Goal: Task Accomplishment & Management: Use online tool/utility

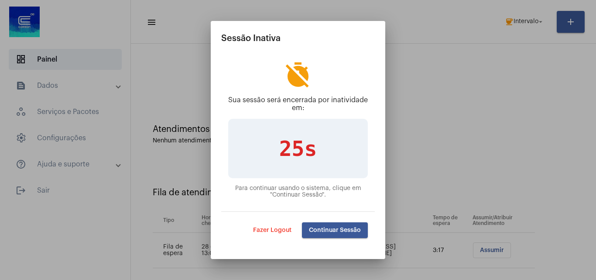
click at [327, 234] on button "Continuar Sessão" at bounding box center [335, 230] width 66 height 16
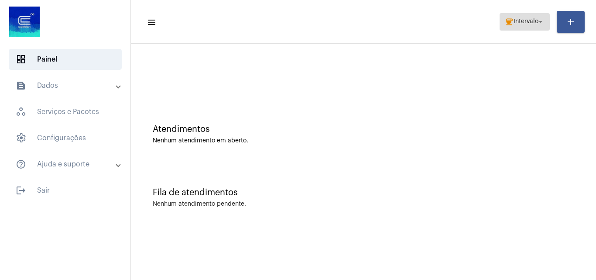
click at [525, 15] on span "coffee Intervalo arrow_drop_down" at bounding box center [525, 22] width 40 height 16
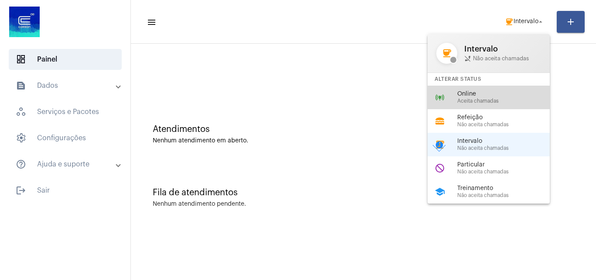
click at [511, 98] on span "Aceita chamadas" at bounding box center [506, 101] width 99 height 6
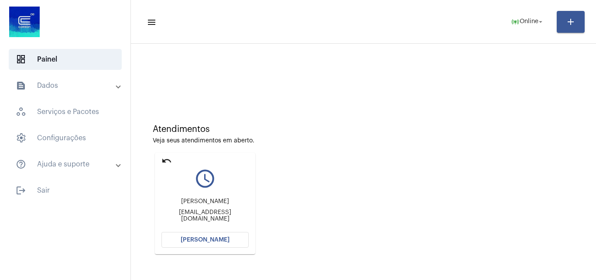
click at [167, 157] on mat-icon "undo" at bounding box center [166, 160] width 10 height 10
click at [167, 162] on mat-icon "undo" at bounding box center [166, 160] width 10 height 10
click at [165, 158] on mat-icon "undo" at bounding box center [166, 160] width 10 height 10
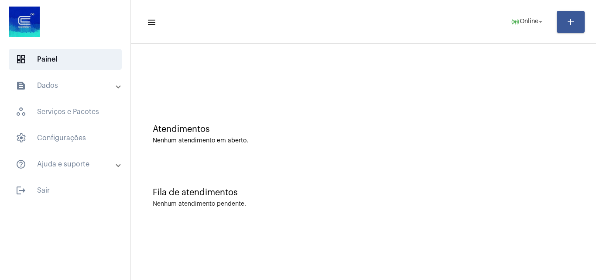
click at [269, 279] on mat-sidenav-content "menu online_prediction Online arrow_drop_down add Atendimentos Nenhum atendimen…" at bounding box center [363, 140] width 465 height 280
click at [501, 200] on div "Fila de atendimentos Nenhum atendimento pendente." at bounding box center [363, 192] width 456 height 63
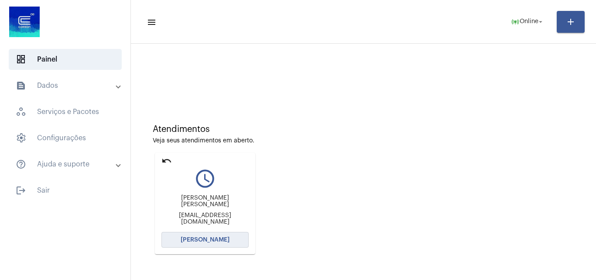
click at [208, 240] on span "[PERSON_NAME]" at bounding box center [205, 239] width 49 height 6
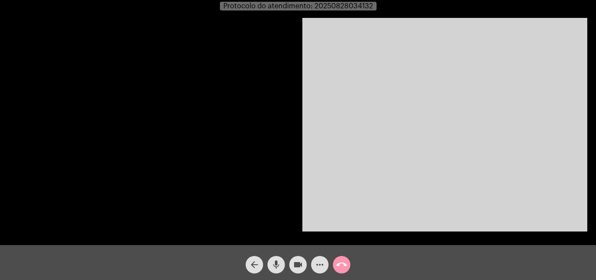
click at [466, 194] on video at bounding box center [444, 124] width 285 height 213
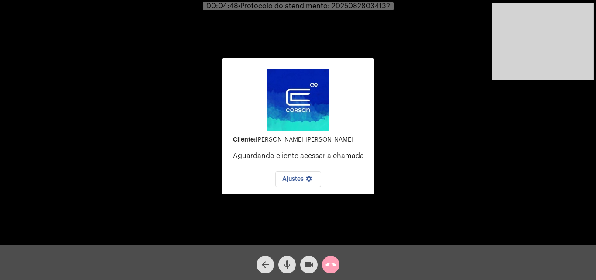
click at [332, 264] on mat-icon "call_end" at bounding box center [330, 264] width 10 height 10
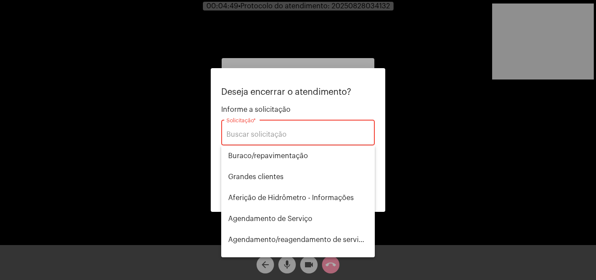
click at [280, 142] on div "Solicitação *" at bounding box center [297, 131] width 143 height 27
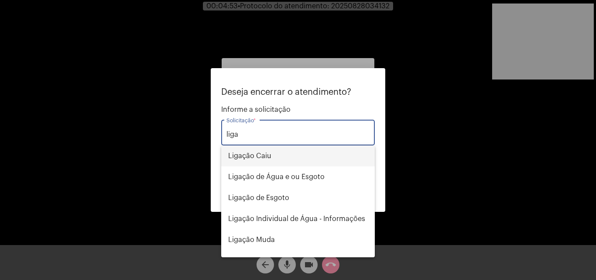
click at [274, 160] on span "Ligação Caiu" at bounding box center [298, 155] width 140 height 21
type input "Ligação Caiu"
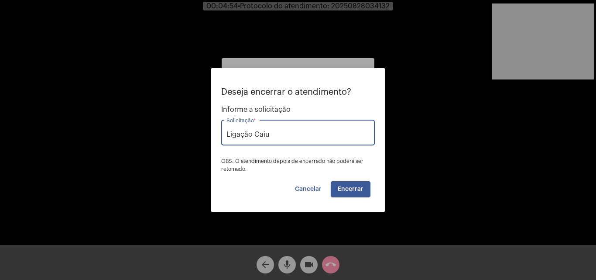
click at [345, 187] on span "Encerrar" at bounding box center [351, 189] width 26 height 6
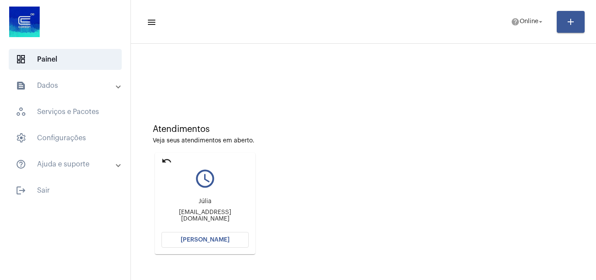
click at [164, 156] on mat-icon "undo" at bounding box center [166, 160] width 10 height 10
click at [162, 157] on mat-icon "undo" at bounding box center [166, 160] width 10 height 10
click at [167, 157] on mat-icon "undo" at bounding box center [166, 160] width 10 height 10
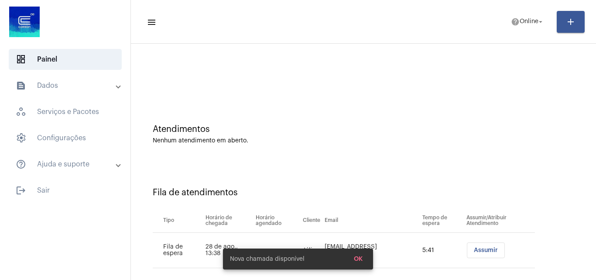
scroll to position [12, 0]
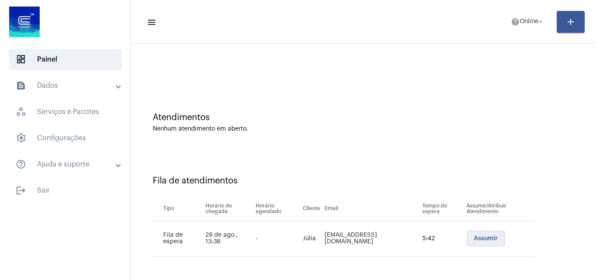
click at [474, 236] on span "Assumir" at bounding box center [486, 238] width 24 height 6
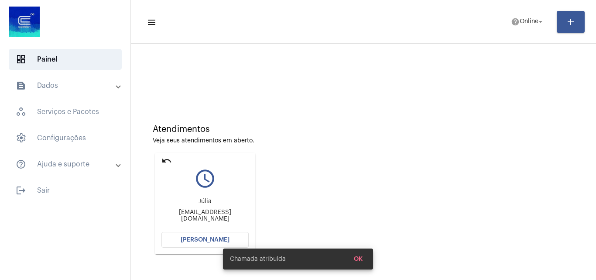
click at [218, 234] on button "[PERSON_NAME]" at bounding box center [204, 240] width 87 height 16
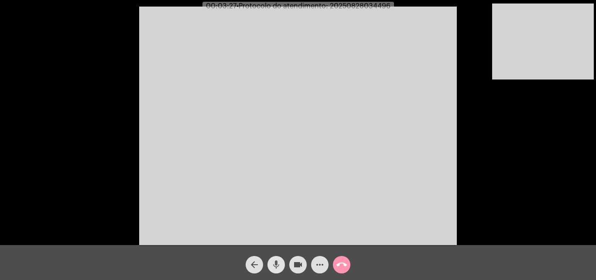
click at [276, 267] on mat-icon "mic" at bounding box center [276, 264] width 10 height 10
click at [280, 266] on mat-icon "mic_off" at bounding box center [276, 264] width 10 height 10
click at [338, 264] on mat-icon "call_end" at bounding box center [341, 264] width 10 height 10
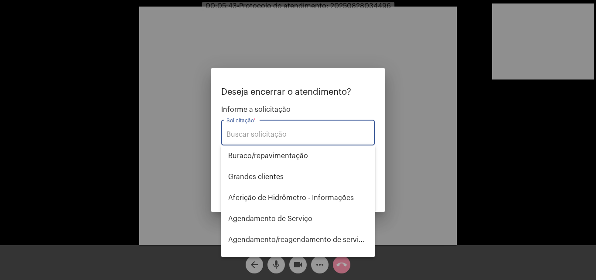
click at [293, 130] on input "Solicitação *" at bounding box center [297, 134] width 143 height 8
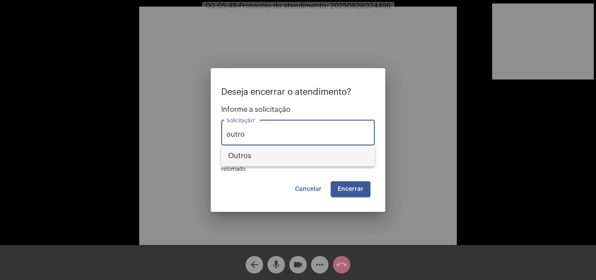
click at [280, 157] on span "Outros" at bounding box center [298, 155] width 140 height 21
type input "Outros"
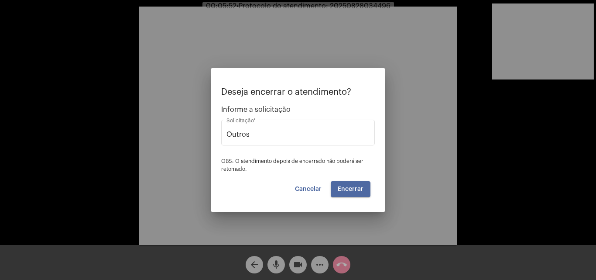
click at [355, 188] on span "Encerrar" at bounding box center [351, 189] width 26 height 6
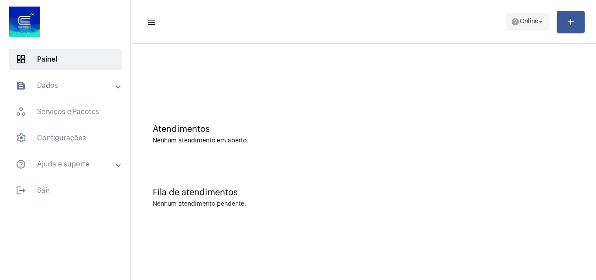
click at [521, 26] on span "help Online arrow_drop_down" at bounding box center [528, 22] width 34 height 16
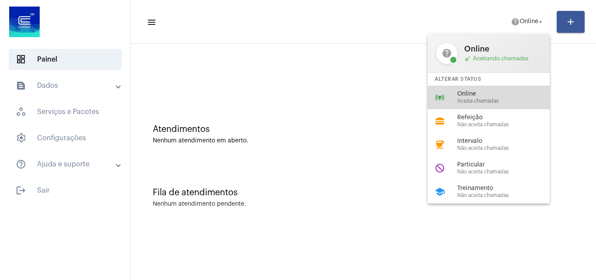
click at [486, 92] on span "Online" at bounding box center [506, 94] width 99 height 7
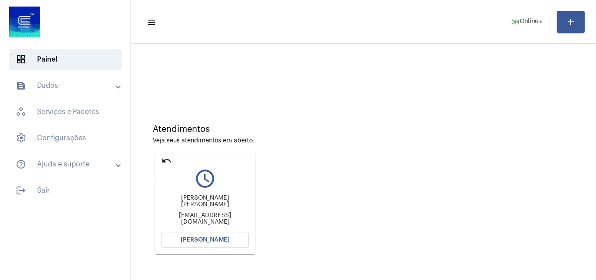
click at [166, 161] on mat-icon "undo" at bounding box center [166, 160] width 10 height 10
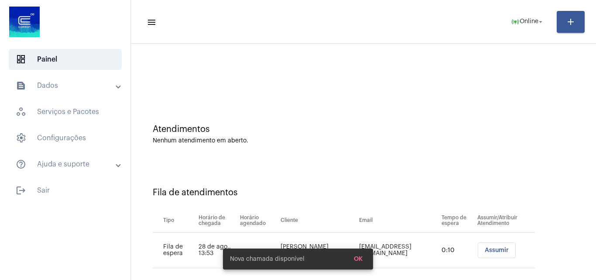
scroll to position [12, 0]
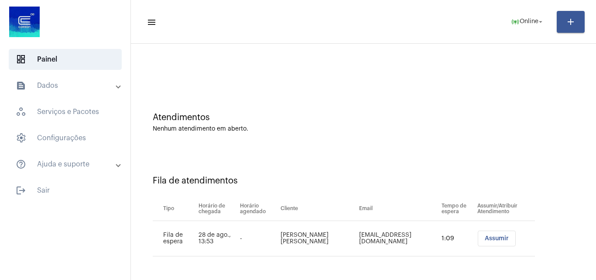
click at [484, 238] on span "Assumir" at bounding box center [496, 238] width 24 height 6
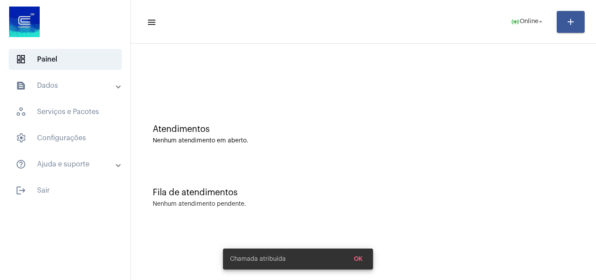
scroll to position [0, 0]
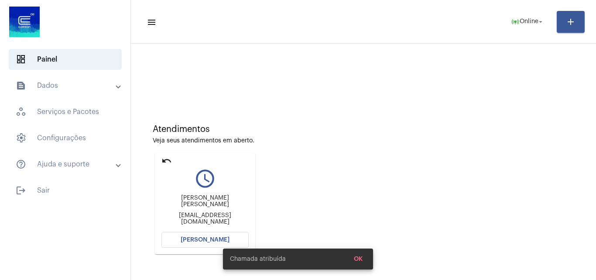
click at [222, 242] on div "Chamada atribuída OK" at bounding box center [297, 259] width 171 height 42
click at [202, 237] on span "[PERSON_NAME]" at bounding box center [205, 239] width 49 height 6
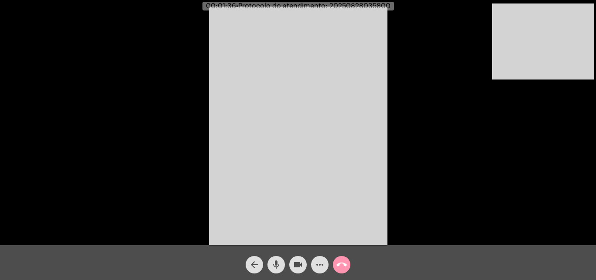
click at [337, 170] on video at bounding box center [298, 126] width 178 height 238
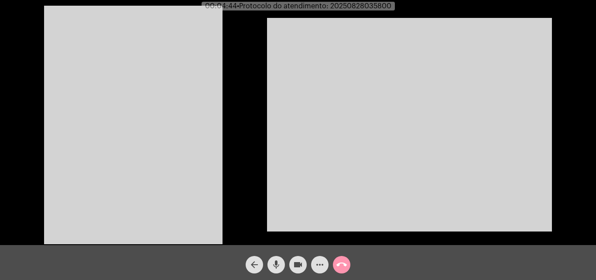
drag, startPoint x: 406, startPoint y: 187, endPoint x: 318, endPoint y: 159, distance: 91.7
click at [406, 187] on video at bounding box center [409, 124] width 285 height 213
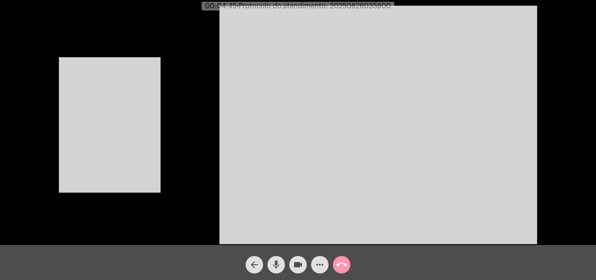
click at [145, 140] on video at bounding box center [110, 124] width 102 height 135
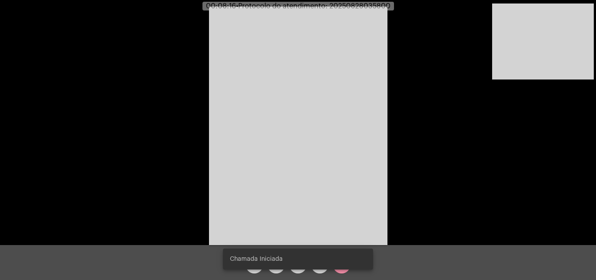
click at [537, 64] on video at bounding box center [543, 41] width 102 height 76
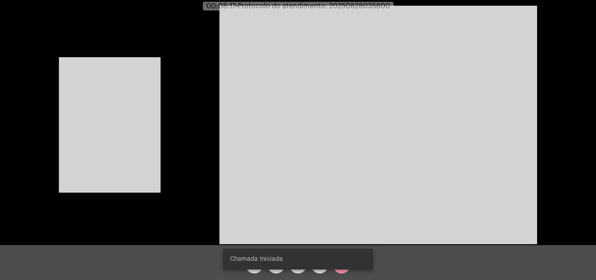
click at [145, 139] on video at bounding box center [110, 124] width 102 height 135
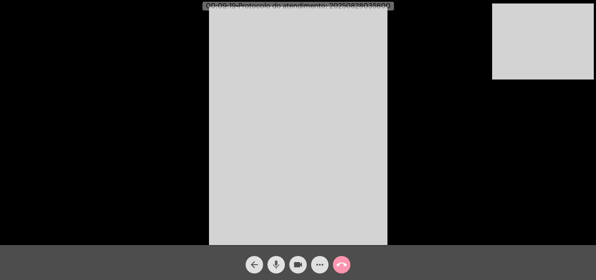
click at [275, 264] on mat-icon "mic" at bounding box center [276, 264] width 10 height 10
click at [278, 263] on mat-icon "mic_off" at bounding box center [276, 264] width 10 height 10
click at [277, 261] on mat-icon "mic" at bounding box center [276, 264] width 10 height 10
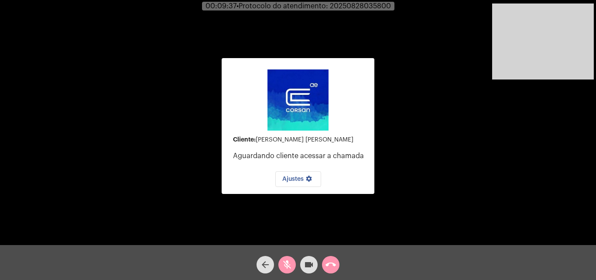
click at [289, 266] on mat-icon "mic_off" at bounding box center [287, 264] width 10 height 10
click at [338, 263] on button "call_end" at bounding box center [330, 264] width 17 height 17
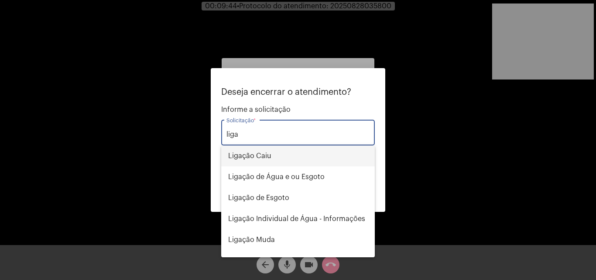
click at [277, 160] on span "Ligação Caiu" at bounding box center [298, 155] width 140 height 21
type input "Ligação Caiu"
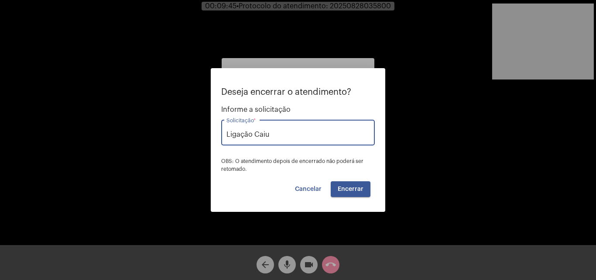
click at [345, 184] on button "Encerrar" at bounding box center [351, 189] width 40 height 16
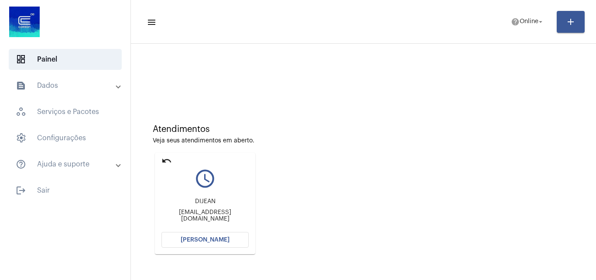
click at [209, 235] on button "[PERSON_NAME]" at bounding box center [204, 240] width 87 height 16
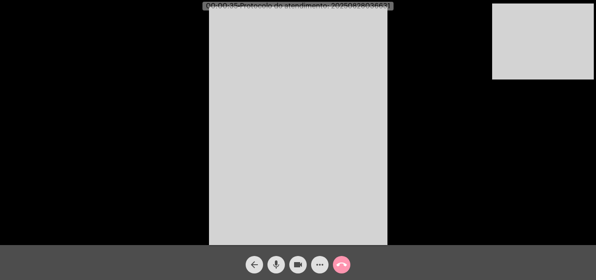
click at [468, 172] on div "Acessando Câmera e Microfone..." at bounding box center [298, 124] width 594 height 245
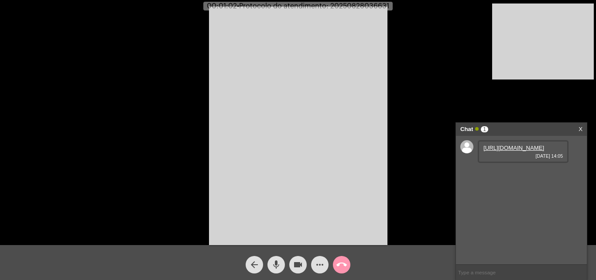
click at [508, 151] on link "https://neft-transfer-bucket.s3.amazonaws.com/temp-5161b56c-9faf-b84f-88f8-91c3…" at bounding box center [513, 147] width 61 height 7
click at [274, 257] on span "mic" at bounding box center [276, 264] width 10 height 17
click at [294, 263] on mat-icon "videocam" at bounding box center [298, 264] width 10 height 10
click at [293, 264] on mat-icon "videocam_off" at bounding box center [298, 264] width 10 height 10
click at [279, 264] on mat-icon "mic_off" at bounding box center [276, 264] width 10 height 10
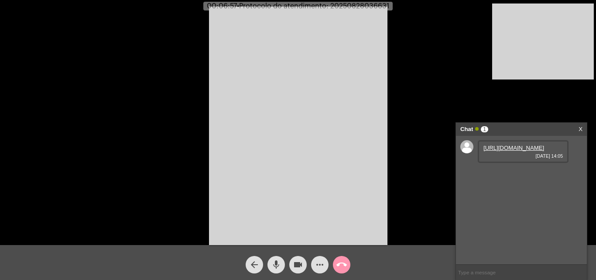
click at [516, 151] on link "https://neft-transfer-bucket.s3.amazonaws.com/temp-5161b56c-9faf-b84f-88f8-91c3…" at bounding box center [513, 147] width 61 height 7
click at [344, 264] on mat-icon "call_end" at bounding box center [341, 264] width 10 height 10
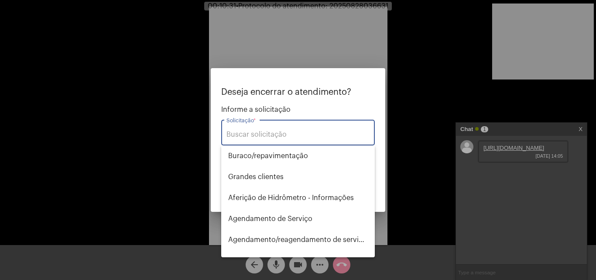
click at [287, 130] on div "Solicitação *" at bounding box center [297, 131] width 143 height 27
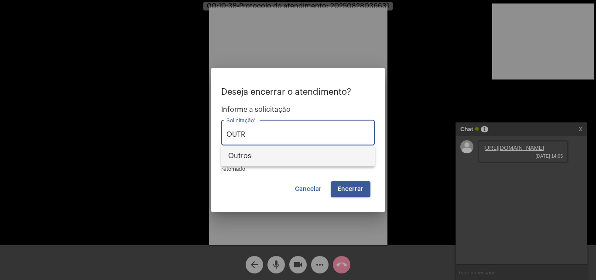
click at [283, 157] on span "Outros" at bounding box center [298, 155] width 140 height 21
type input "Outros"
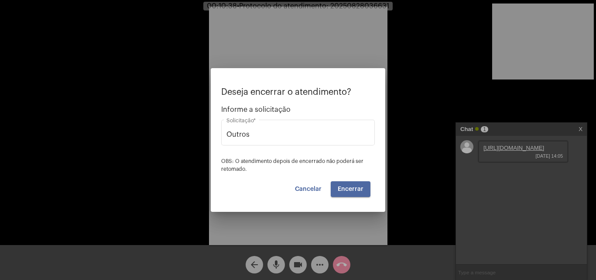
click at [359, 186] on span "Encerrar" at bounding box center [351, 189] width 26 height 6
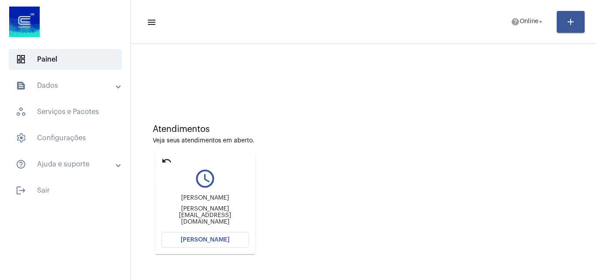
click at [165, 160] on mat-icon "undo" at bounding box center [166, 160] width 10 height 10
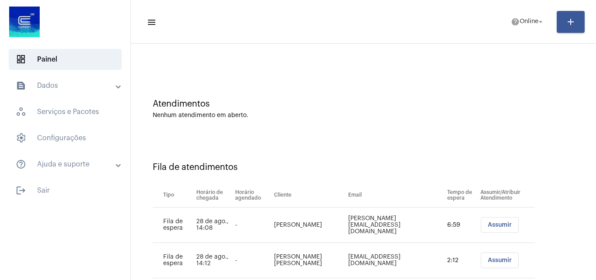
scroll to position [47, 0]
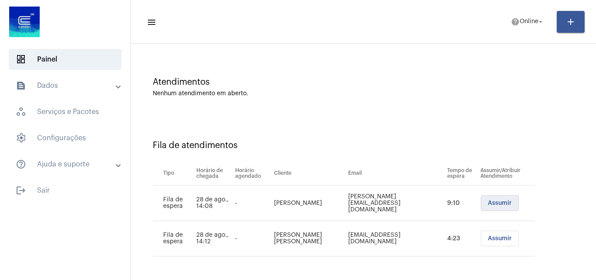
click at [482, 207] on button "Assumir" at bounding box center [500, 203] width 38 height 16
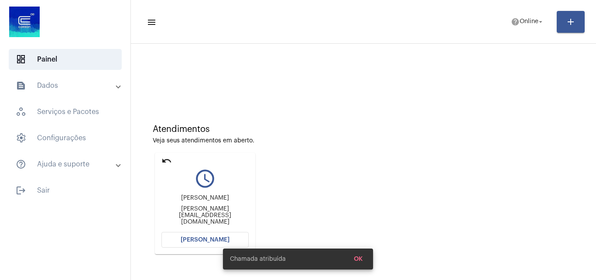
click at [206, 234] on button "[PERSON_NAME]" at bounding box center [204, 240] width 87 height 16
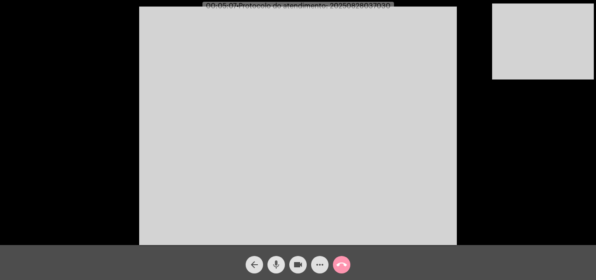
click at [276, 266] on mat-icon "mic" at bounding box center [276, 264] width 10 height 10
click at [281, 262] on mat-icon "mic_off" at bounding box center [276, 264] width 10 height 10
click at [277, 262] on mat-icon "mic" at bounding box center [276, 264] width 10 height 10
click at [277, 262] on mat-icon "mic_off" at bounding box center [276, 264] width 10 height 10
click at [275, 262] on mat-icon "mic" at bounding box center [276, 264] width 10 height 10
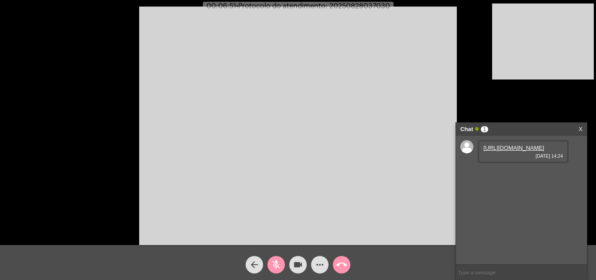
click at [275, 259] on span "mic_off" at bounding box center [276, 264] width 10 height 17
click at [494, 151] on link "https://neft-transfer-bucket.s3.amazonaws.com/temp-e049c4b7-e85d-9abc-f25e-ae67…" at bounding box center [513, 147] width 61 height 7
click at [272, 263] on mat-icon "mic" at bounding box center [276, 264] width 10 height 10
click at [277, 262] on mat-icon "mic_off" at bounding box center [276, 264] width 10 height 10
click at [275, 259] on mat-icon "mic" at bounding box center [276, 264] width 10 height 10
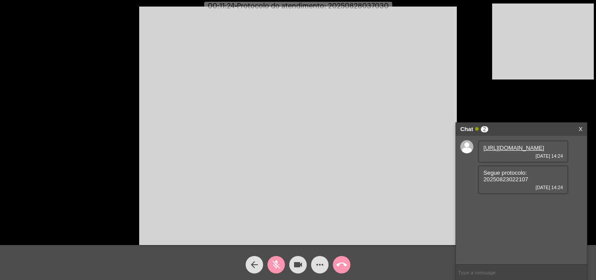
click at [277, 263] on mat-icon "mic_off" at bounding box center [276, 264] width 10 height 10
click at [277, 262] on mat-icon "mic" at bounding box center [276, 264] width 10 height 10
click at [275, 256] on span "mic_off" at bounding box center [276, 264] width 10 height 17
click at [276, 264] on mat-icon "mic" at bounding box center [276, 264] width 10 height 10
click at [277, 262] on mat-icon "mic_off" at bounding box center [276, 264] width 10 height 10
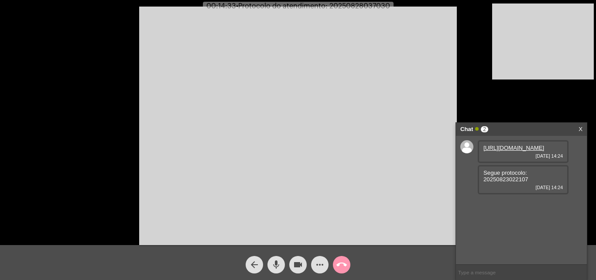
click at [348, 4] on span "• Protocolo do atendimento: 20250828037030" at bounding box center [313, 6] width 154 height 7
copy span "20250828037030"
click at [341, 263] on mat-icon "call_end" at bounding box center [341, 264] width 10 height 10
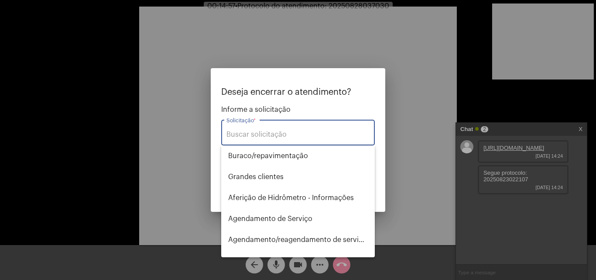
click at [285, 133] on input "Solicitação *" at bounding box center [297, 134] width 143 height 8
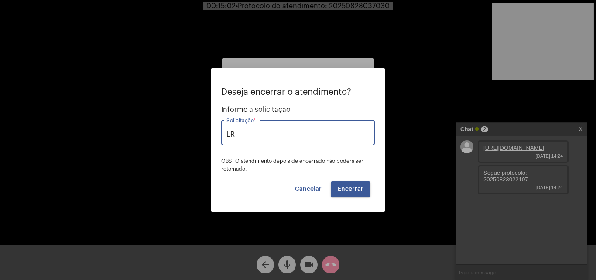
type input "L"
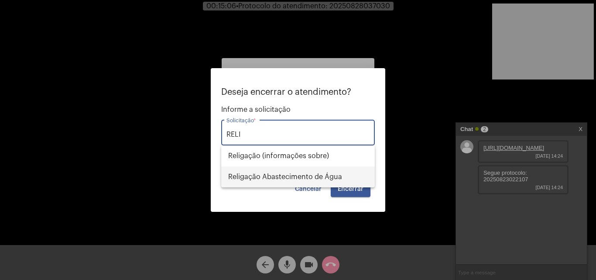
click at [300, 172] on span "Religação Abastecimento de Água" at bounding box center [298, 176] width 140 height 21
type input "Religação Abastecimento de Água"
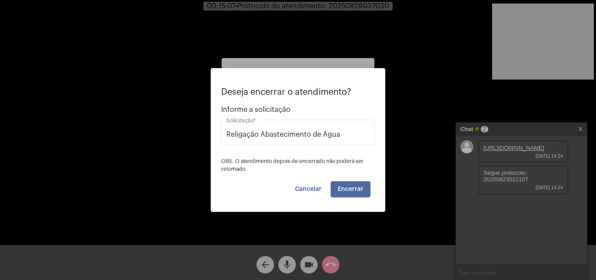
click at [341, 184] on button "Encerrar" at bounding box center [351, 189] width 40 height 16
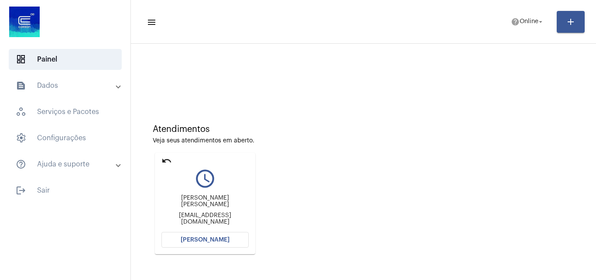
click at [163, 157] on mat-icon "undo" at bounding box center [166, 160] width 10 height 10
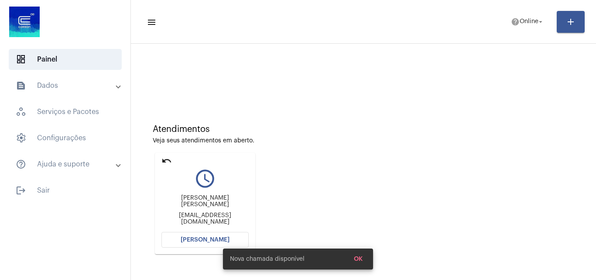
click at [167, 155] on mat-card "undo query_builder Karen Silva Pedroso de Oliveira consumo@rs.universal.org.br …" at bounding box center [205, 203] width 100 height 101
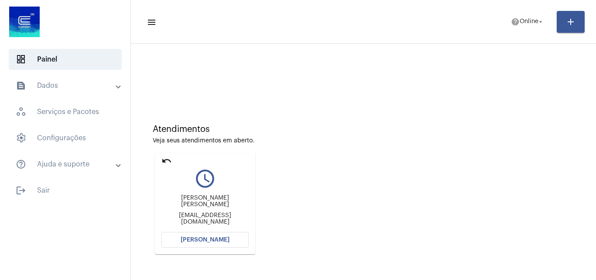
click at [168, 159] on mat-icon "undo" at bounding box center [166, 160] width 10 height 10
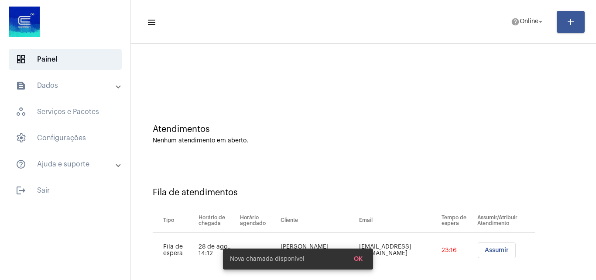
scroll to position [12, 0]
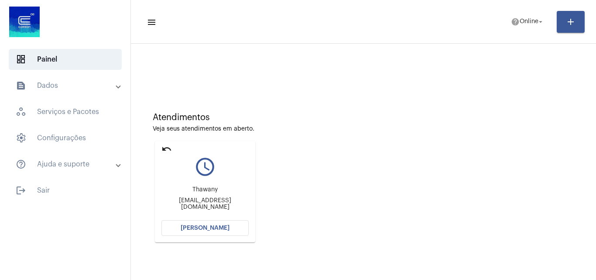
click at [210, 222] on button "[PERSON_NAME]" at bounding box center [204, 228] width 87 height 16
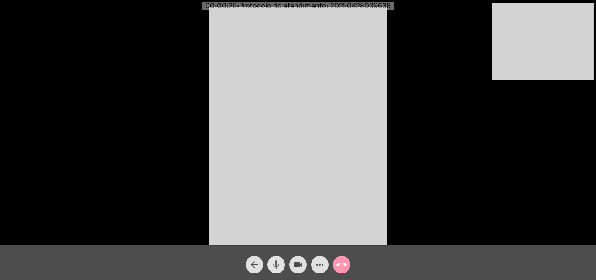
click at [278, 259] on mat-icon "mic" at bounding box center [276, 264] width 10 height 10
click at [287, 261] on div "videocam" at bounding box center [298, 262] width 22 height 22
click at [302, 266] on mat-icon "videocam_off" at bounding box center [298, 264] width 10 height 10
click at [276, 264] on mat-icon "mic_off" at bounding box center [276, 264] width 10 height 10
click at [400, 98] on div "Acessando Câmera e Microfone..." at bounding box center [298, 124] width 594 height 245
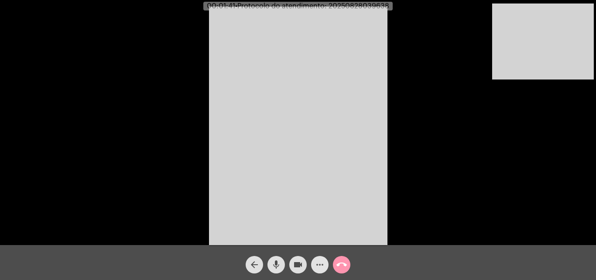
click at [320, 263] on mat-icon "more_horiz" at bounding box center [319, 264] width 10 height 10
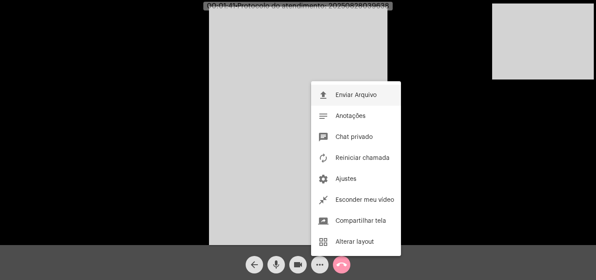
click at [352, 97] on span "Enviar Arquivo" at bounding box center [355, 95] width 41 height 6
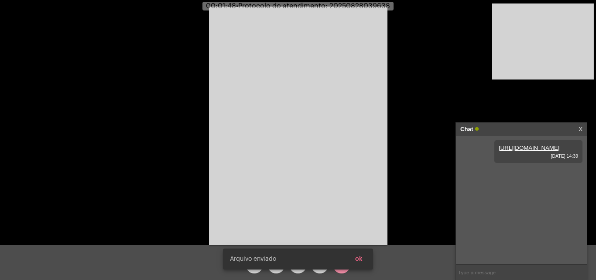
click at [319, 267] on snack-bar-container "Arquivo enviado ok" at bounding box center [298, 258] width 150 height 21
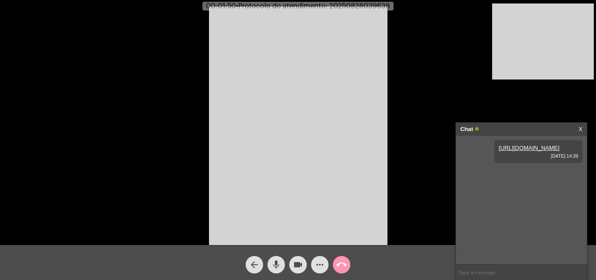
click at [320, 265] on mat-icon "more_horiz" at bounding box center [319, 264] width 10 height 10
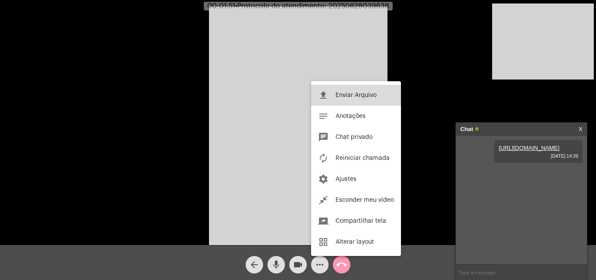
click at [343, 91] on button "file_upload Enviar Arquivo" at bounding box center [356, 95] width 90 height 21
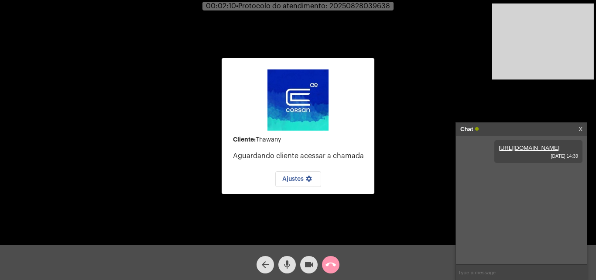
click at [281, 262] on button "mic" at bounding box center [286, 264] width 17 height 17
click at [305, 263] on mat-icon "videocam" at bounding box center [308, 264] width 10 height 10
click at [290, 268] on mat-icon "mic_off" at bounding box center [287, 264] width 10 height 10
click at [303, 266] on mat-icon "videocam_off" at bounding box center [308, 264] width 10 height 10
click at [517, 269] on input "text" at bounding box center [521, 271] width 131 height 15
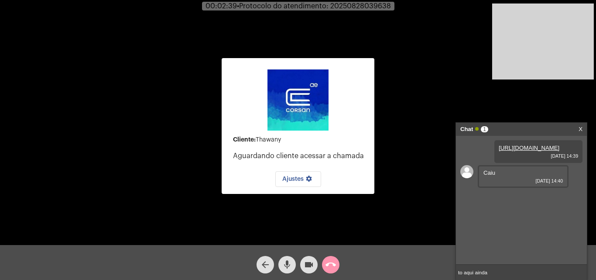
type input "to aqui ainda"
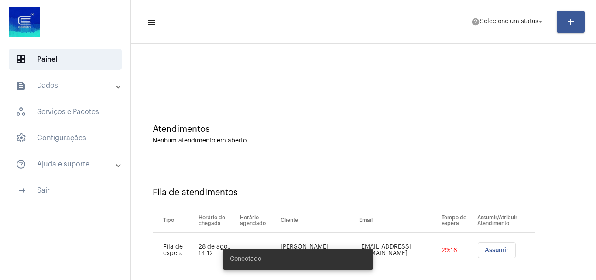
scroll to position [12, 0]
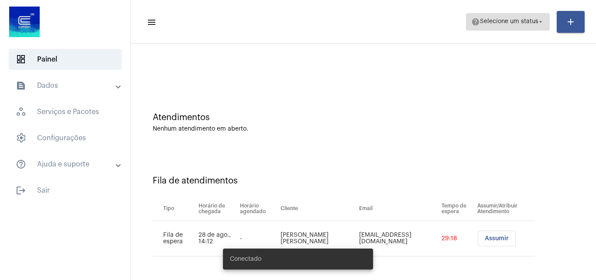
click at [525, 24] on span "Selecione um status" at bounding box center [509, 22] width 58 height 6
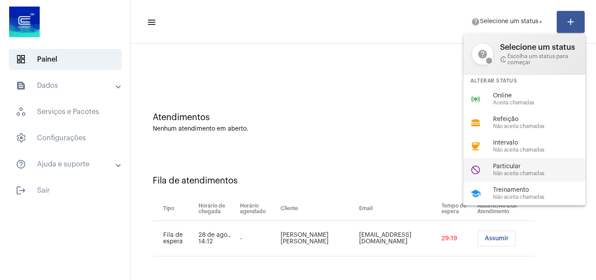
click at [518, 174] on span "Não aceita chamadas" at bounding box center [542, 173] width 99 height 6
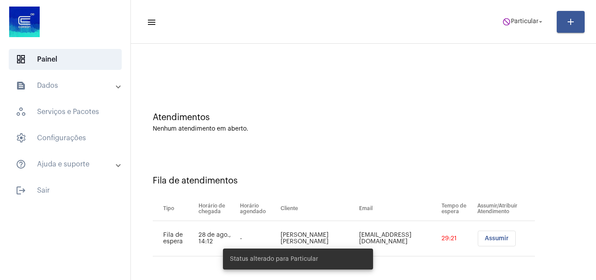
scroll to position [0, 0]
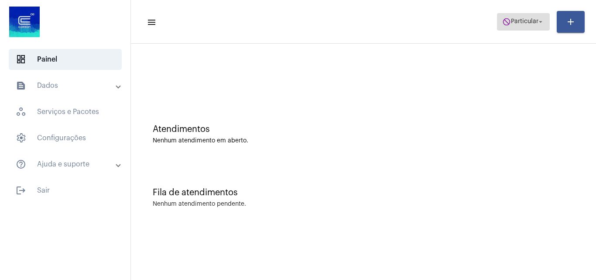
click at [537, 20] on mat-icon "arrow_drop_down" at bounding box center [540, 22] width 8 height 8
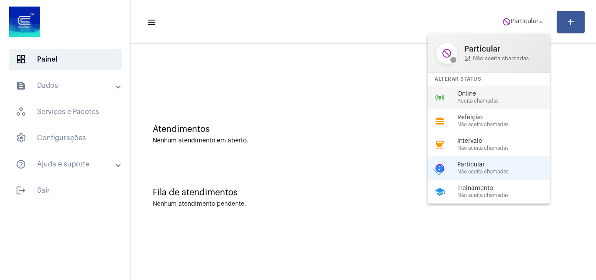
click at [465, 91] on span "Online" at bounding box center [506, 94] width 99 height 7
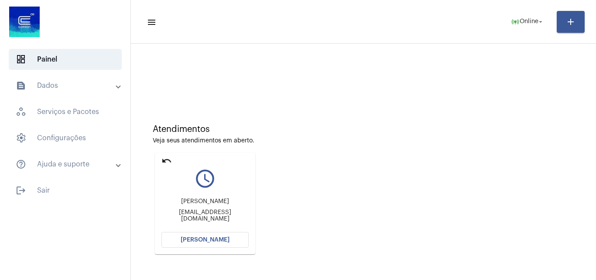
click at [211, 234] on button "[PERSON_NAME]" at bounding box center [204, 240] width 87 height 16
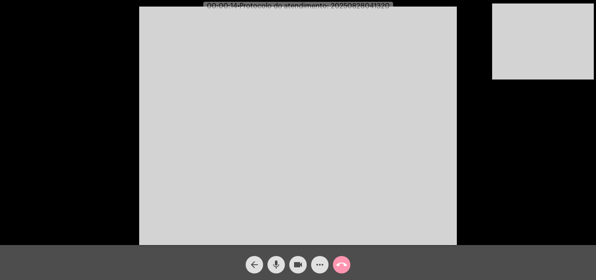
click at [470, 184] on div "Acessando Câmera e Microfone..." at bounding box center [298, 124] width 594 height 245
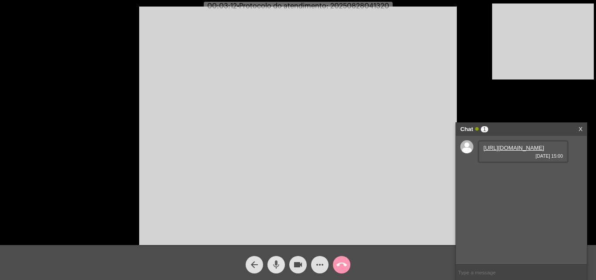
click at [279, 263] on mat-icon "mic" at bounding box center [276, 264] width 10 height 10
click at [293, 264] on mat-icon "videocam" at bounding box center [298, 264] width 10 height 10
click at [275, 268] on mat-icon "mic_off" at bounding box center [276, 264] width 10 height 10
click at [297, 259] on span "videocam_off" at bounding box center [298, 264] width 10 height 17
click at [500, 151] on link "[URL][DOMAIN_NAME]" at bounding box center [513, 147] width 61 height 7
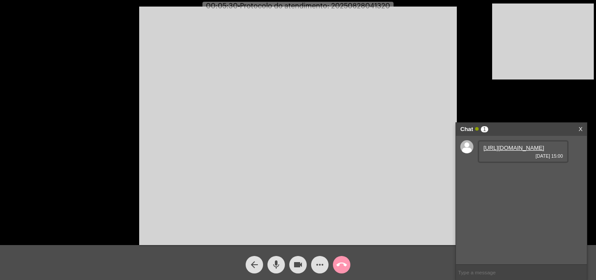
click at [280, 259] on mat-icon "mic" at bounding box center [276, 264] width 10 height 10
click at [274, 263] on mat-icon "mic_off" at bounding box center [276, 264] width 10 height 10
click at [509, 151] on link "[URL][DOMAIN_NAME]" at bounding box center [513, 147] width 61 height 7
click at [274, 270] on span "mic" at bounding box center [276, 264] width 10 height 17
click at [276, 265] on mat-icon "mic_off" at bounding box center [276, 264] width 10 height 10
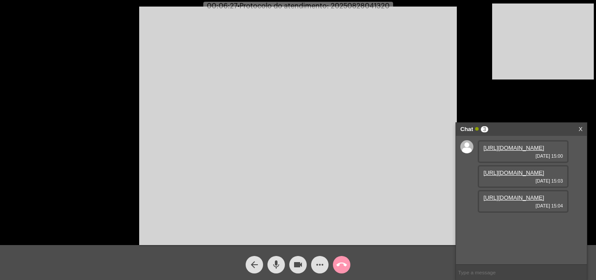
scroll to position [7, 0]
click at [513, 176] on link "[URL][DOMAIN_NAME]" at bounding box center [513, 172] width 61 height 7
click at [281, 258] on button "mic" at bounding box center [275, 264] width 17 height 17
click at [301, 263] on mat-icon "videocam" at bounding box center [298, 264] width 10 height 10
click at [301, 263] on mat-icon "videocam_off" at bounding box center [298, 264] width 10 height 10
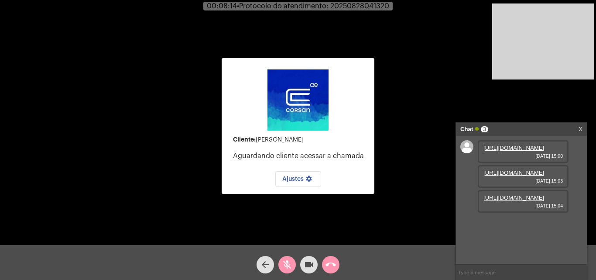
click at [289, 255] on div "mic_off" at bounding box center [287, 262] width 22 height 22
click at [292, 269] on mat-icon "mic" at bounding box center [287, 264] width 10 height 10
click at [290, 266] on mat-icon "mic_off" at bounding box center [287, 264] width 10 height 10
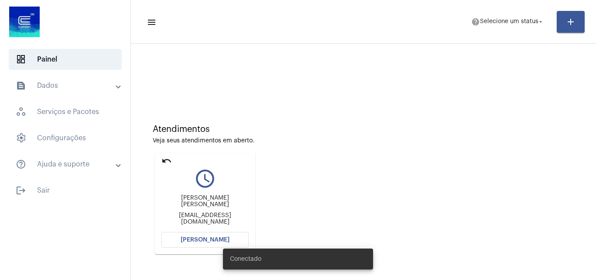
click at [164, 156] on mat-icon "undo" at bounding box center [166, 160] width 10 height 10
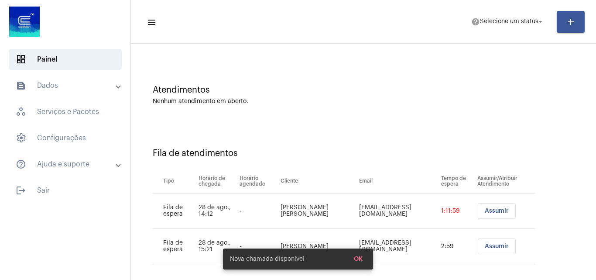
scroll to position [47, 0]
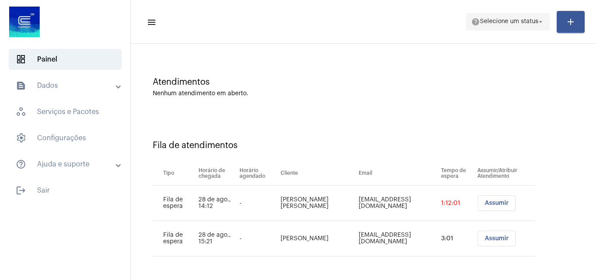
click at [515, 25] on span "help Selecione um status arrow_drop_down" at bounding box center [507, 22] width 73 height 16
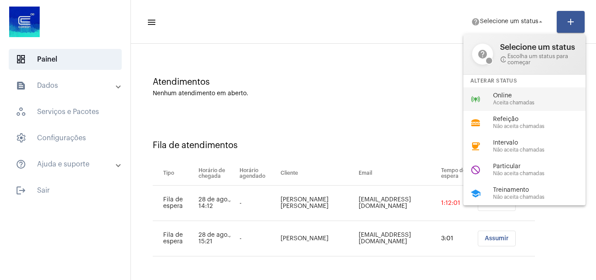
click at [514, 104] on span "Aceita chamadas" at bounding box center [542, 103] width 99 height 6
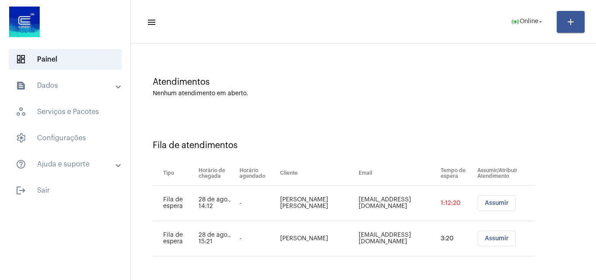
click at [489, 235] on span "Assumir" at bounding box center [496, 238] width 24 height 6
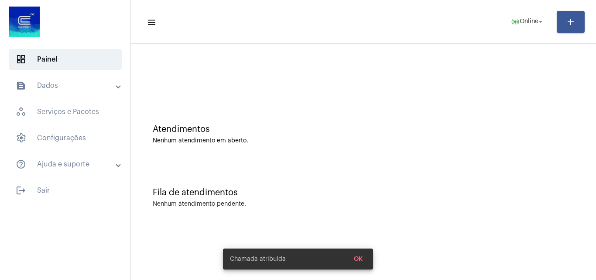
scroll to position [0, 0]
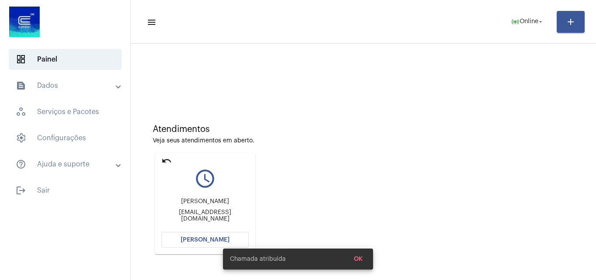
click at [213, 239] on div "Chamada atribuída OK" at bounding box center [297, 259] width 171 height 42
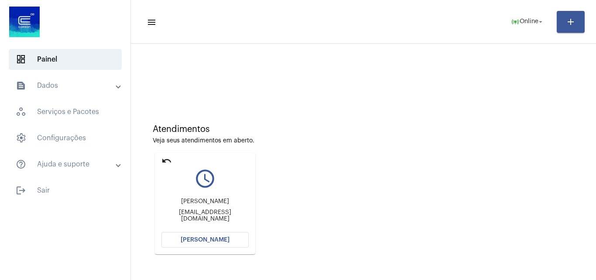
click at [220, 238] on span "[PERSON_NAME]" at bounding box center [205, 239] width 49 height 6
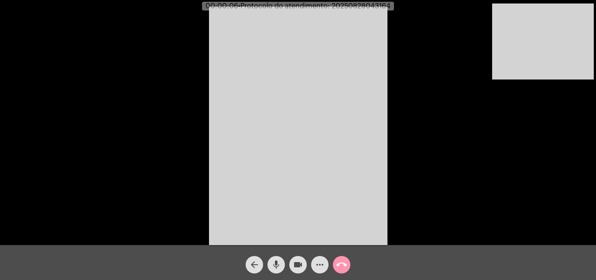
click at [258, 119] on video at bounding box center [298, 126] width 178 height 238
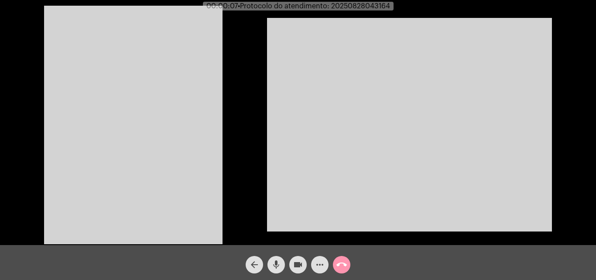
click at [169, 132] on video at bounding box center [133, 125] width 178 height 238
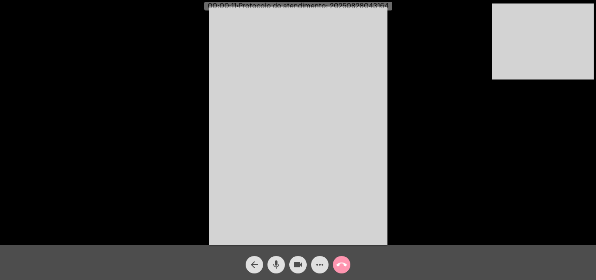
click at [493, 125] on div "Acessando Câmera e Microfone..." at bounding box center [298, 124] width 594 height 245
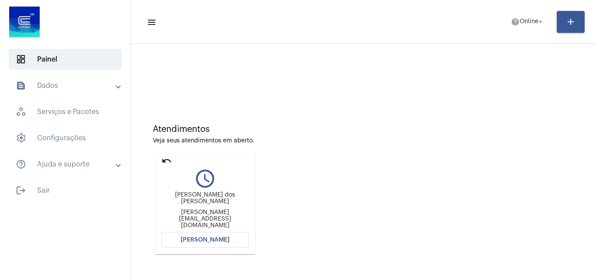
click at [162, 159] on mat-icon "undo" at bounding box center [166, 160] width 10 height 10
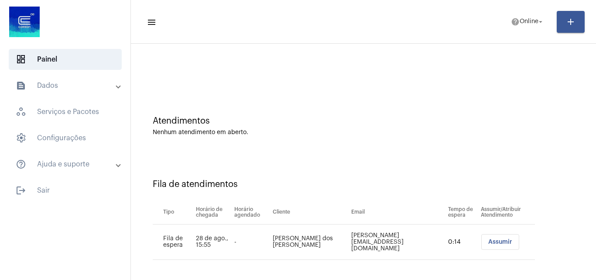
scroll to position [12, 0]
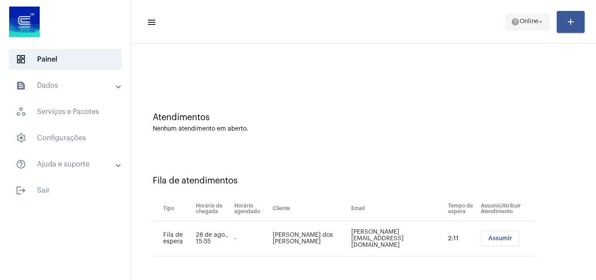
click at [513, 19] on mat-icon "help" at bounding box center [515, 21] width 9 height 9
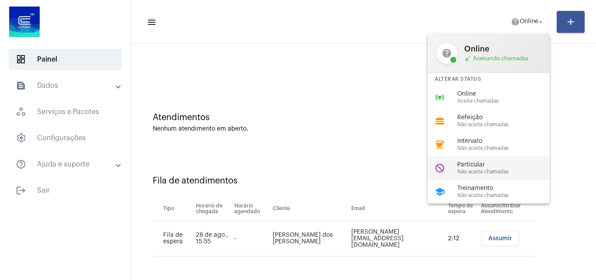
click at [491, 167] on span "Particular" at bounding box center [506, 164] width 99 height 7
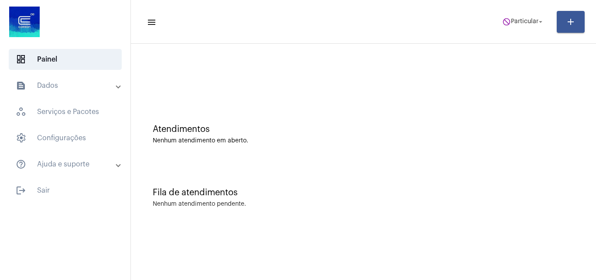
scroll to position [0, 0]
click at [518, 28] on span "do_not_disturb Particular arrow_drop_down" at bounding box center [523, 22] width 42 height 16
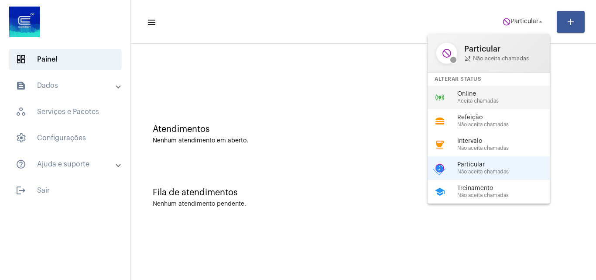
click at [495, 99] on span "Aceita chamadas" at bounding box center [506, 101] width 99 height 6
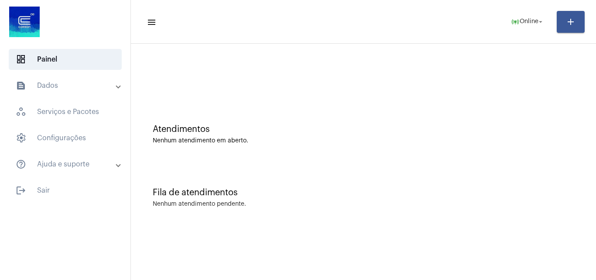
click at [142, 11] on mat-toolbar-row "menu online_prediction Online arrow_drop_down add" at bounding box center [363, 22] width 465 height 28
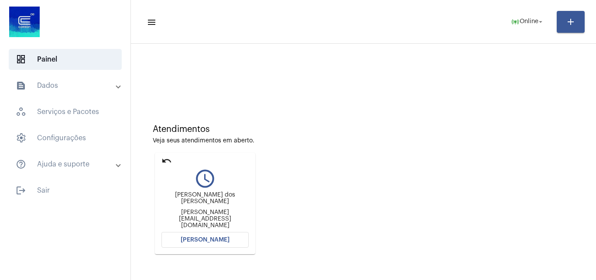
click at [163, 159] on mat-icon "undo" at bounding box center [166, 160] width 10 height 10
click at [163, 156] on mat-icon "undo" at bounding box center [166, 160] width 10 height 10
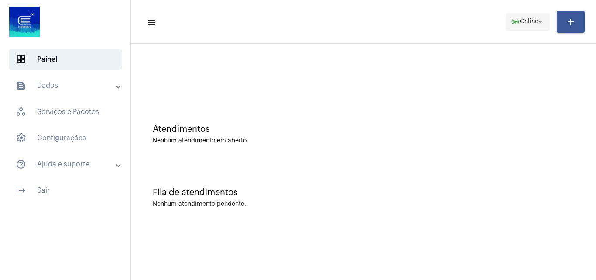
click at [535, 24] on span "Online" at bounding box center [528, 22] width 19 height 6
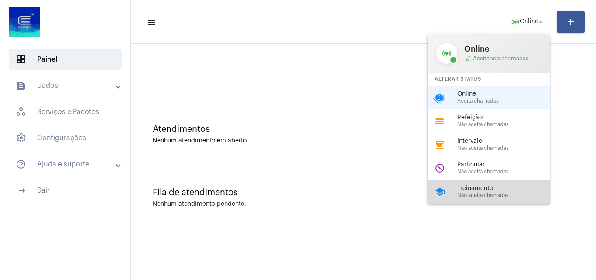
click at [509, 186] on span "Treinamento" at bounding box center [506, 188] width 99 height 7
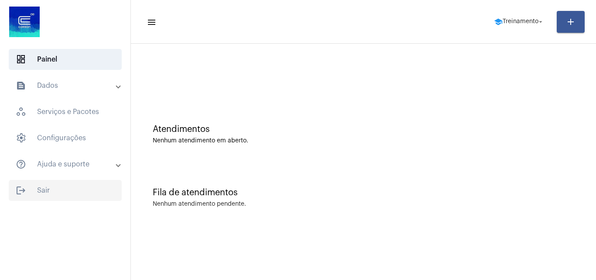
click at [55, 191] on span "logout Sair" at bounding box center [65, 190] width 113 height 21
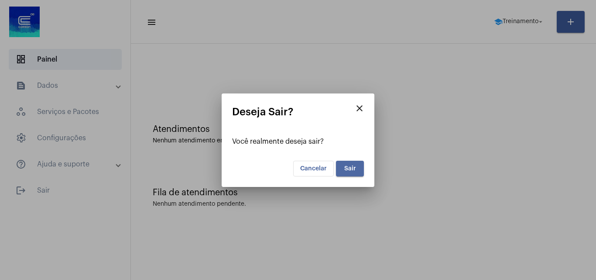
click at [355, 167] on span "Sair" at bounding box center [350, 168] width 12 height 6
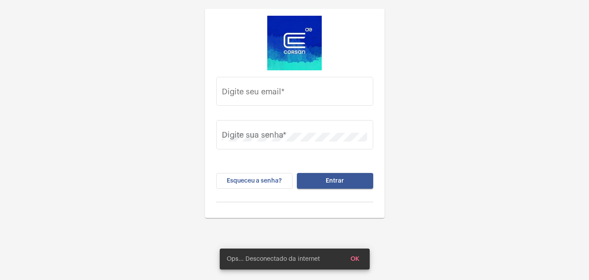
type input "juliana.inacio@operacaocorsan.com.br"
